Goal: Register for event/course

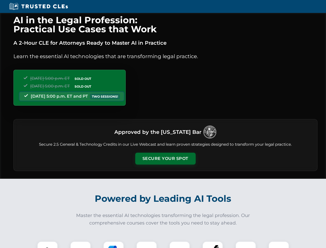
click at [165, 159] on button "Secure Your Spot" at bounding box center [165, 159] width 60 height 12
click at [48, 245] on img at bounding box center [47, 251] width 15 height 15
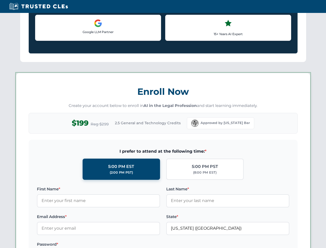
click at [114, 245] on label "Password *" at bounding box center [98, 244] width 123 height 6
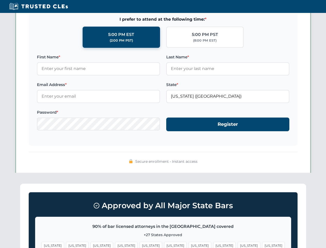
click at [238, 245] on span "[US_STATE]" at bounding box center [249, 245] width 22 height 7
